Goal: Check status: Check status

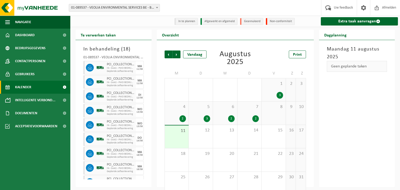
click at [125, 7] on span "01-089537 - VEOLIA ENVIRONMENTAL SERVICES BE - BEERSE" at bounding box center [114, 7] width 91 height 7
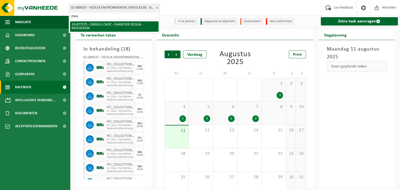
type input "mou"
select select "108043"
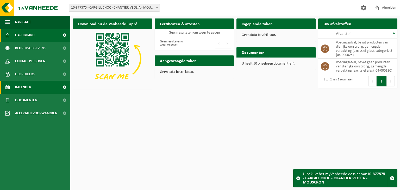
click at [29, 85] on span "Kalender" at bounding box center [23, 87] width 16 height 13
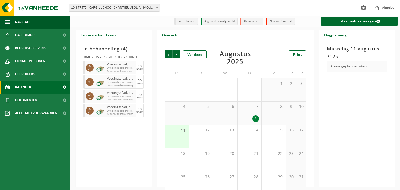
click at [255, 118] on div "1" at bounding box center [255, 118] width 7 height 7
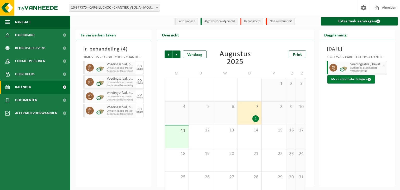
click at [339, 84] on button "Meer informatie bekijken" at bounding box center [351, 79] width 48 height 8
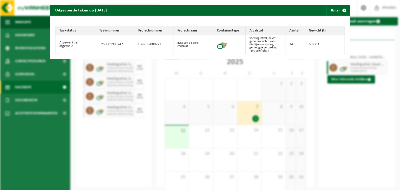
click at [114, 43] on td "T250001909747" at bounding box center [114, 44] width 39 height 18
copy td "T250001909747"
click at [347, 10] on span "button" at bounding box center [344, 10] width 10 height 10
